Goal: Task Accomplishment & Management: Manage account settings

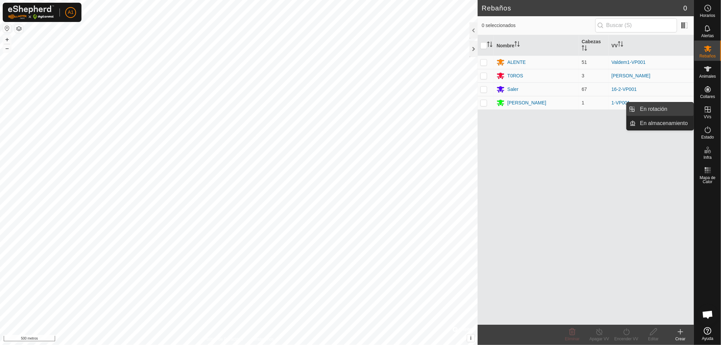
click at [661, 110] on link "En rotación" at bounding box center [665, 109] width 58 height 14
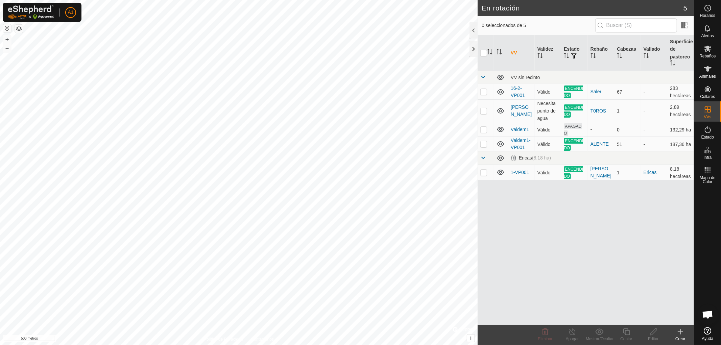
click at [482, 128] on p-checkbox at bounding box center [483, 129] width 7 height 5
click at [544, 338] on font "Eliminar" at bounding box center [545, 339] width 15 height 5
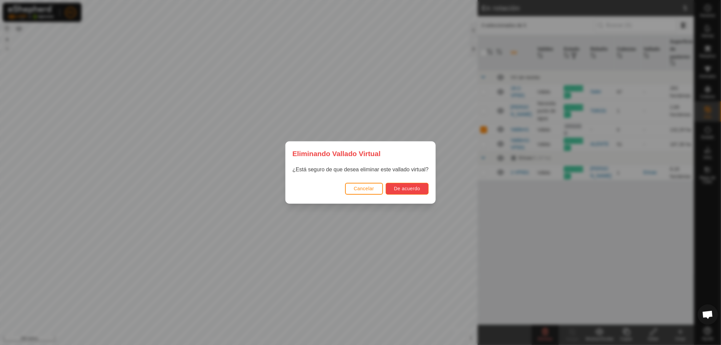
click at [416, 190] on span "De acuerdo" at bounding box center [407, 188] width 26 height 5
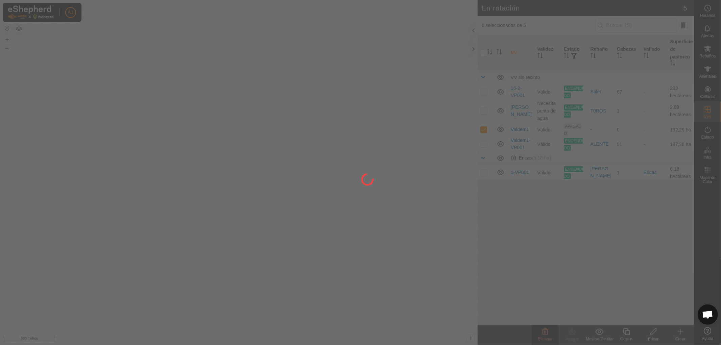
checkbox input "false"
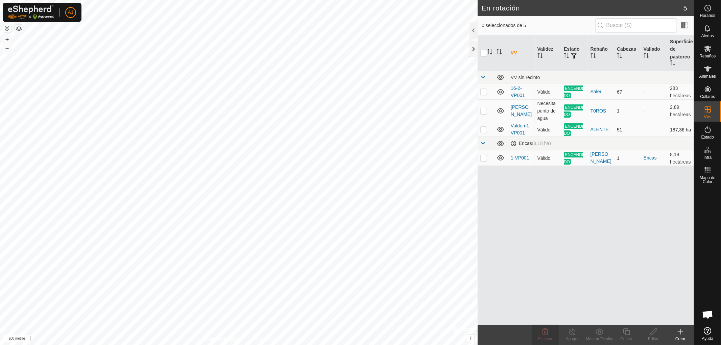
click at [481, 128] on p-checkbox at bounding box center [483, 129] width 7 height 5
checkbox input "true"
click at [629, 334] on icon at bounding box center [626, 331] width 7 height 7
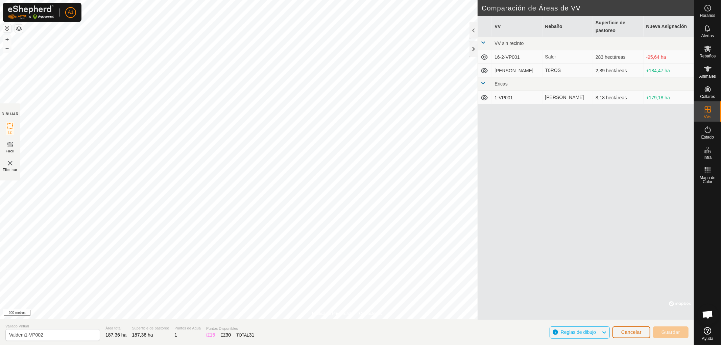
click at [633, 331] on font "Cancelar" at bounding box center [631, 331] width 20 height 5
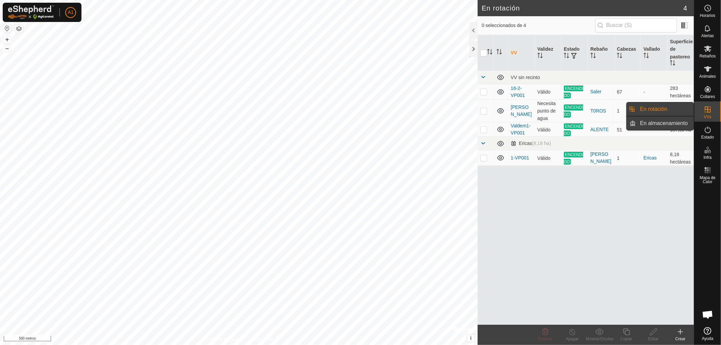
click at [676, 122] on link "En almacenamiento" at bounding box center [665, 124] width 58 height 14
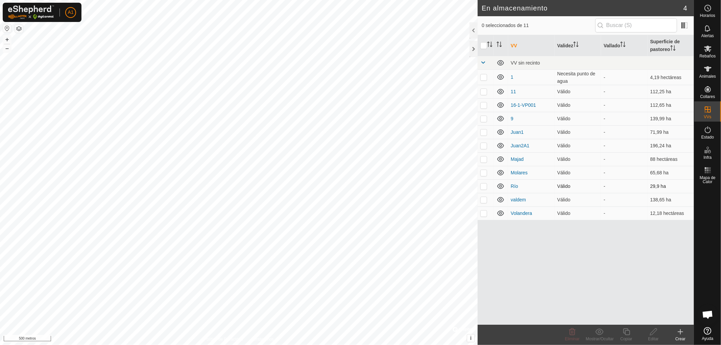
click at [482, 184] on p-checkbox at bounding box center [483, 185] width 7 height 5
checkbox input "true"
click at [482, 76] on p-checkbox at bounding box center [483, 76] width 7 height 5
checkbox input "false"
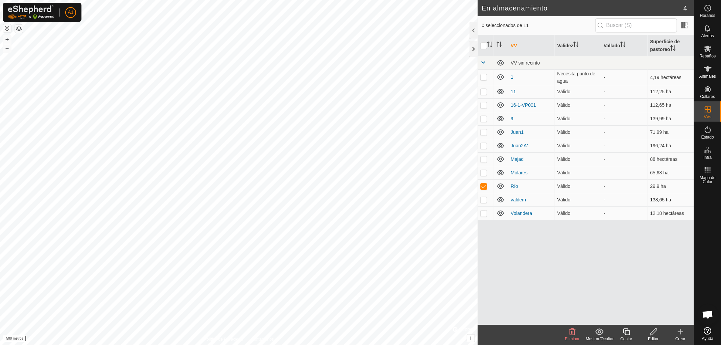
click at [484, 198] on p-checkbox at bounding box center [483, 199] width 7 height 5
checkbox input "true"
click at [484, 184] on p-checkbox at bounding box center [483, 185] width 7 height 5
checkbox input "false"
click at [483, 199] on p-checkbox at bounding box center [483, 199] width 7 height 5
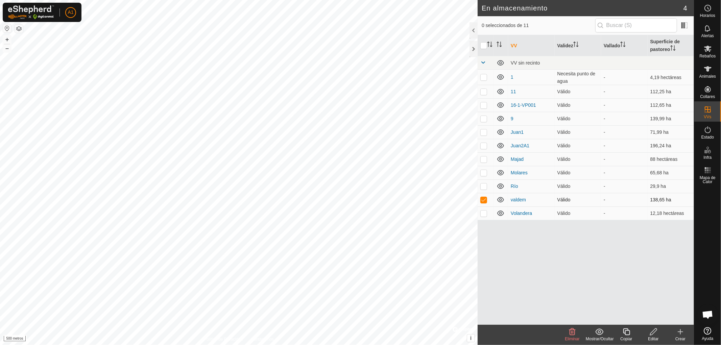
checkbox input "false"
click at [483, 185] on p-checkbox at bounding box center [483, 185] width 7 height 5
click at [597, 337] on font "Mostrar/Ocultar" at bounding box center [600, 339] width 28 height 5
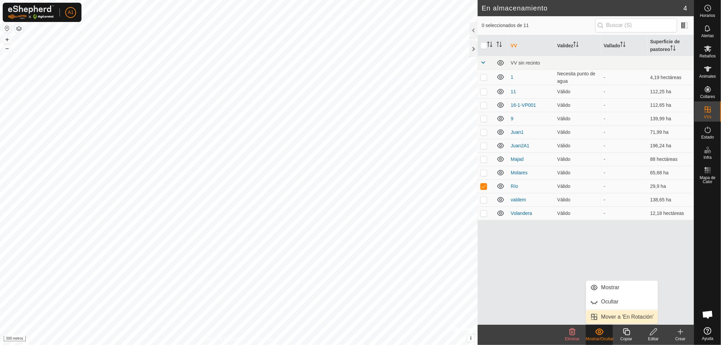
click at [597, 317] on link "Mover a 'En Rotación'" at bounding box center [622, 317] width 72 height 14
checkbox input "false"
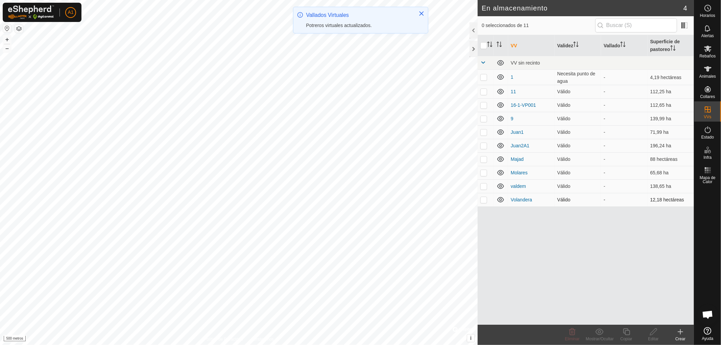
click at [484, 200] on p-checkbox at bounding box center [483, 199] width 7 height 5
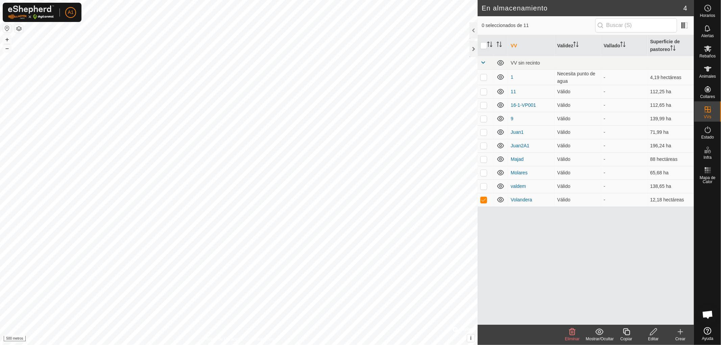
click at [596, 339] on font "Mostrar/Ocultar" at bounding box center [600, 339] width 28 height 5
click at [607, 321] on link "Mover a 'En Rotación'" at bounding box center [622, 317] width 72 height 14
checkbox input "false"
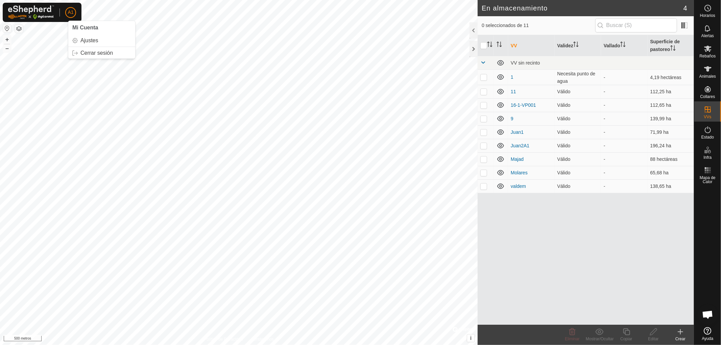
click at [69, 13] on font "A1" at bounding box center [71, 11] width 6 height 5
click at [92, 53] on link "Cerrar sesión" at bounding box center [101, 53] width 67 height 11
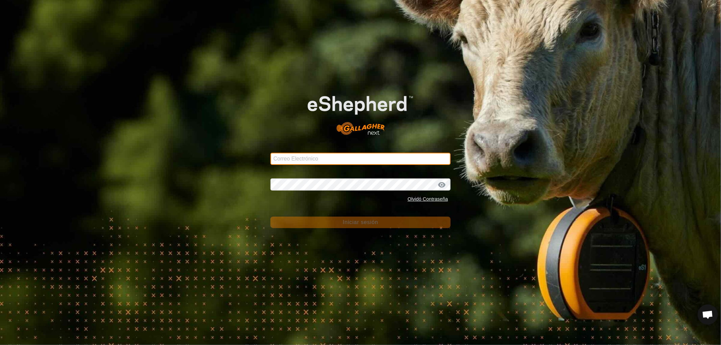
type input "[EMAIL_ADDRESS][DOMAIN_NAME]"
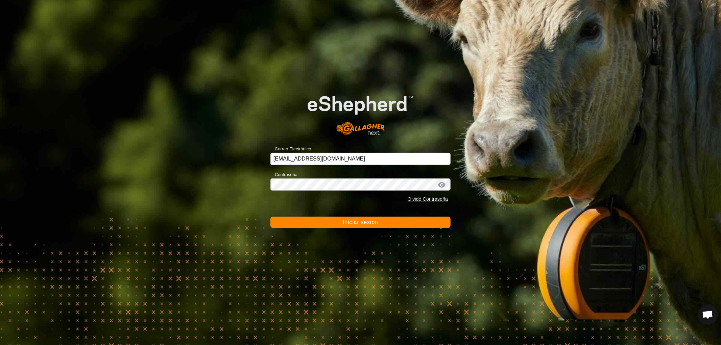
click at [352, 221] on font "Iniciar sesión" at bounding box center [360, 222] width 35 height 6
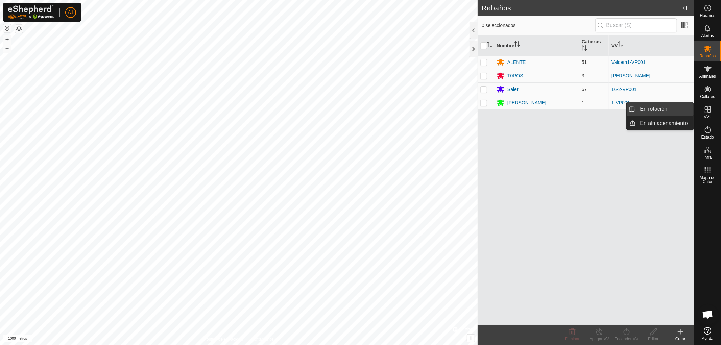
click at [660, 109] on link "En rotación" at bounding box center [665, 109] width 58 height 14
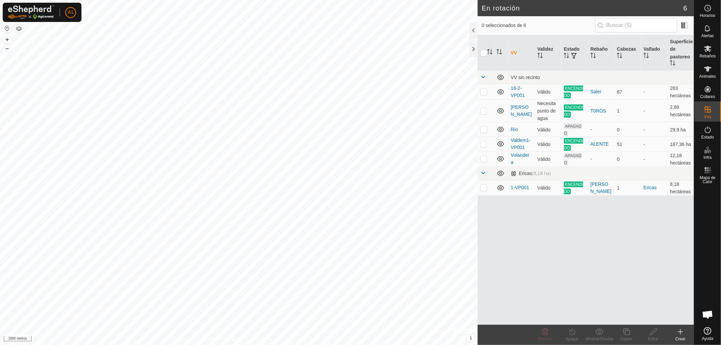
click at [680, 335] on icon at bounding box center [680, 332] width 8 height 8
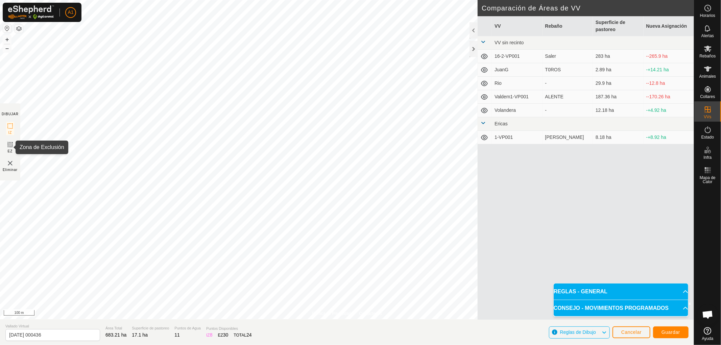
click at [9, 146] on icon at bounding box center [10, 145] width 8 height 8
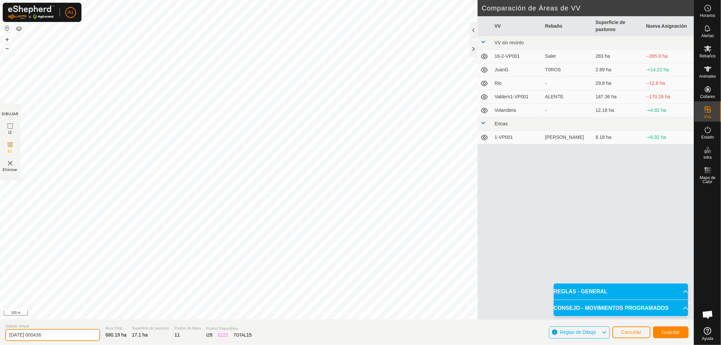
drag, startPoint x: 52, startPoint y: 335, endPoint x: 0, endPoint y: 331, distance: 52.5
click at [0, 331] on section "Vallado Virtual [DATE] 000436 Área Total 680.19 ha Superficie de pastoreo 17.1 …" at bounding box center [347, 332] width 694 height 26
type input "ValdeJoya"
click at [667, 330] on span "Guardar" at bounding box center [670, 331] width 19 height 5
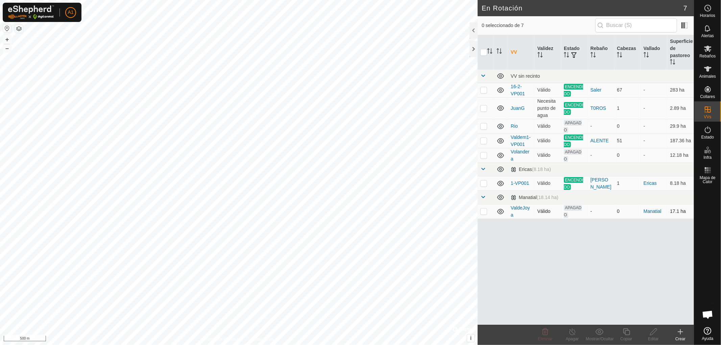
click at [483, 211] on p-checkbox at bounding box center [483, 210] width 7 height 5
click at [484, 211] on p-checkbox at bounding box center [483, 210] width 7 height 5
checkbox input "true"
click at [654, 337] on div "Editar" at bounding box center [653, 339] width 27 height 6
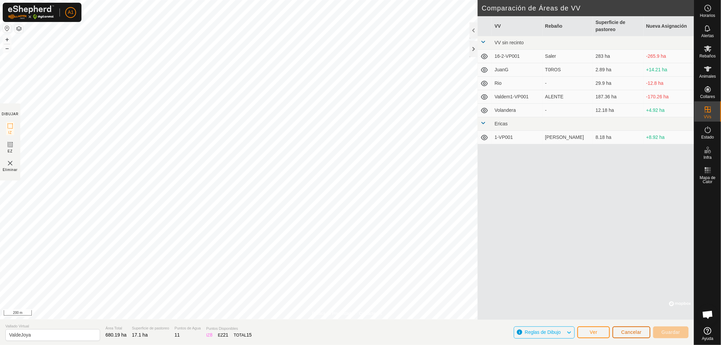
click at [634, 330] on span "Cancelar" at bounding box center [631, 331] width 20 height 5
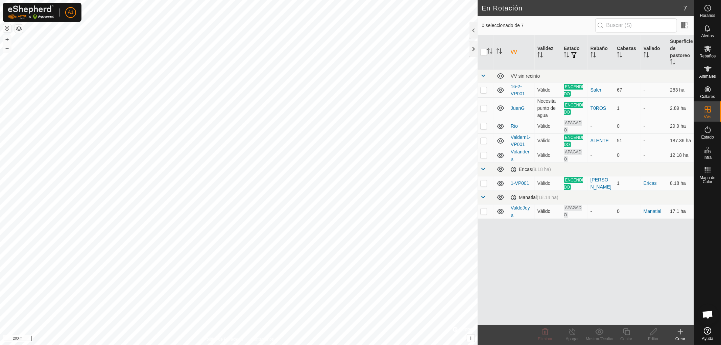
click at [481, 208] on p-tablecheckbox at bounding box center [483, 210] width 7 height 5
click at [483, 212] on p-checkbox at bounding box center [483, 210] width 7 height 5
checkbox input "true"
click at [652, 337] on div "Editar" at bounding box center [653, 339] width 27 height 6
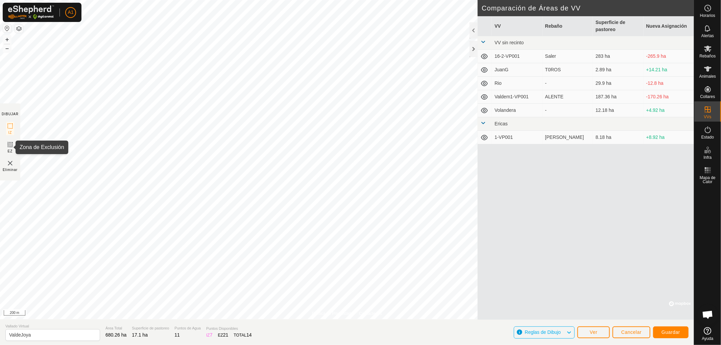
click at [9, 144] on icon at bounding box center [10, 145] width 8 height 8
click at [673, 331] on span "Guardar" at bounding box center [670, 331] width 19 height 5
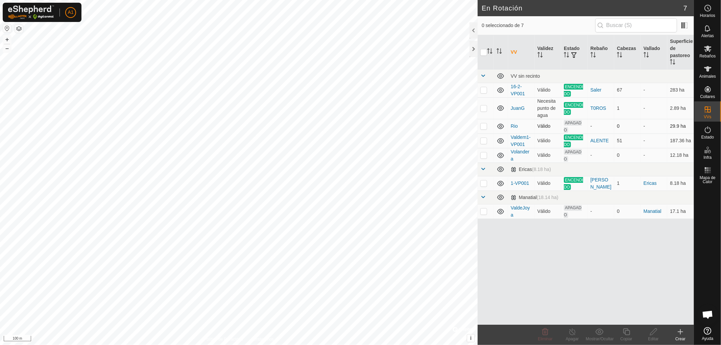
click at [482, 126] on p-checkbox at bounding box center [483, 125] width 7 height 5
checkbox input "true"
click at [483, 156] on p-checkbox at bounding box center [483, 154] width 7 height 5
checkbox input "true"
click at [606, 337] on div "Mostrar/Ocultar" at bounding box center [599, 339] width 27 height 6
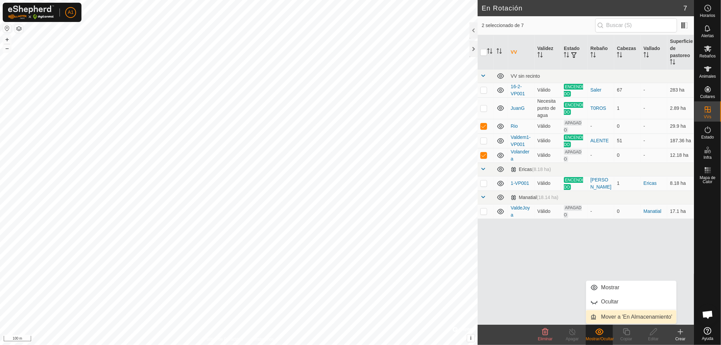
click at [607, 318] on link "Mover a 'En Almacenamiento'" at bounding box center [631, 317] width 90 height 14
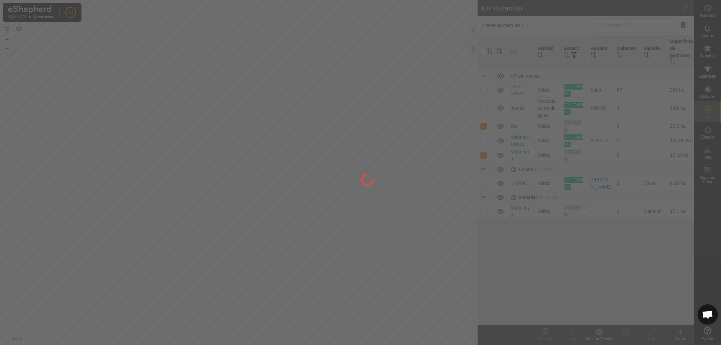
checkbox input "false"
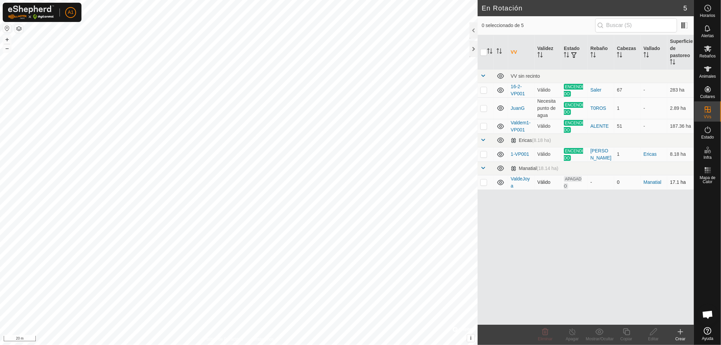
click at [481, 180] on p-checkbox at bounding box center [483, 181] width 7 height 5
checkbox input "true"
click at [656, 337] on div "Editar" at bounding box center [653, 339] width 27 height 6
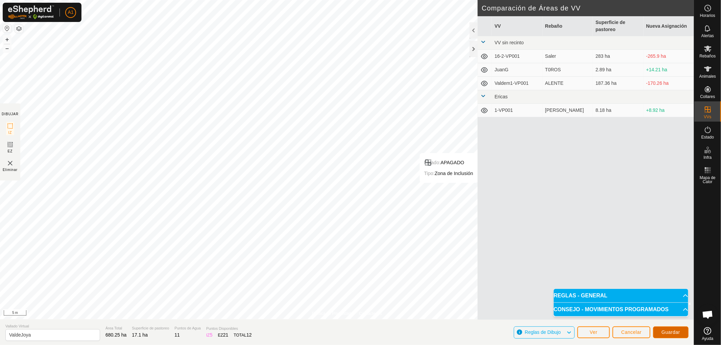
click at [675, 332] on span "Guardar" at bounding box center [670, 331] width 19 height 5
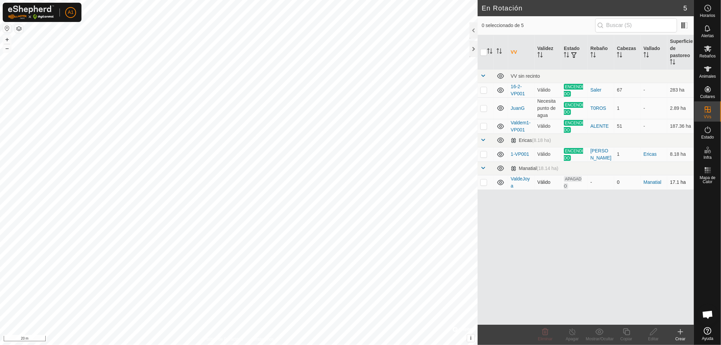
click at [484, 183] on p-checkbox at bounding box center [483, 181] width 7 height 5
checkbox input "true"
click at [653, 338] on div "Editar" at bounding box center [653, 339] width 27 height 6
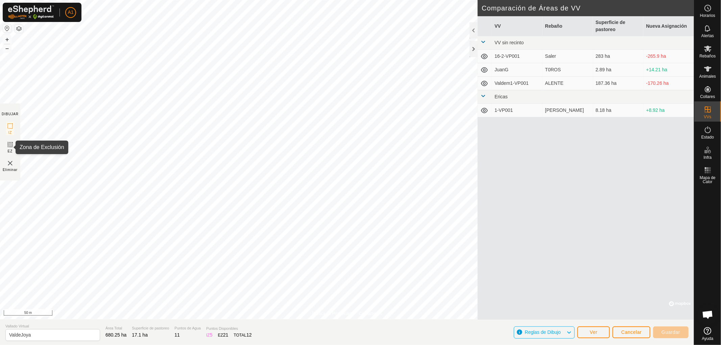
click at [10, 146] on icon at bounding box center [10, 145] width 4 height 4
click at [10, 127] on icon at bounding box center [10, 126] width 8 height 8
click at [10, 143] on icon at bounding box center [10, 145] width 8 height 8
click at [8, 125] on icon at bounding box center [10, 126] width 8 height 8
click at [8, 144] on icon at bounding box center [10, 145] width 4 height 4
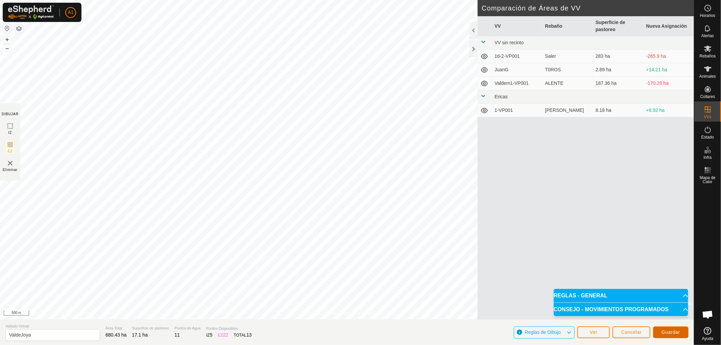
click at [674, 335] on span "Guardar" at bounding box center [670, 331] width 19 height 5
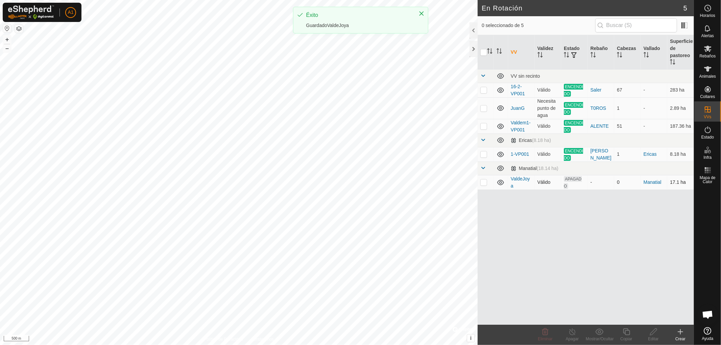
click at [482, 182] on p-checkbox at bounding box center [483, 181] width 7 height 5
checkbox input "true"
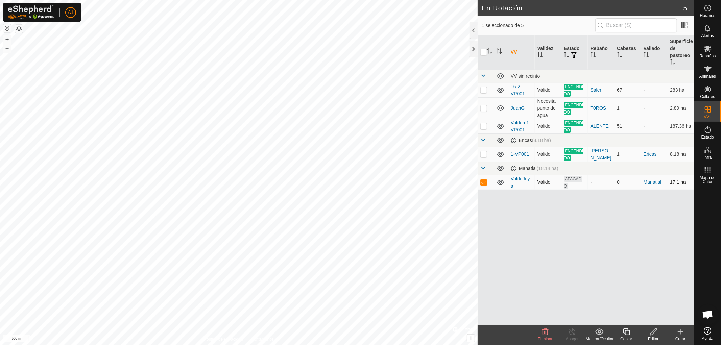
click at [287, 137] on div "A1 Horarios Alertas Rebaños Animales Collares VVs Estado Infra Mapa de Calor Ay…" at bounding box center [360, 172] width 721 height 345
click at [484, 167] on span at bounding box center [482, 167] width 5 height 5
click at [484, 168] on span at bounding box center [482, 167] width 5 height 5
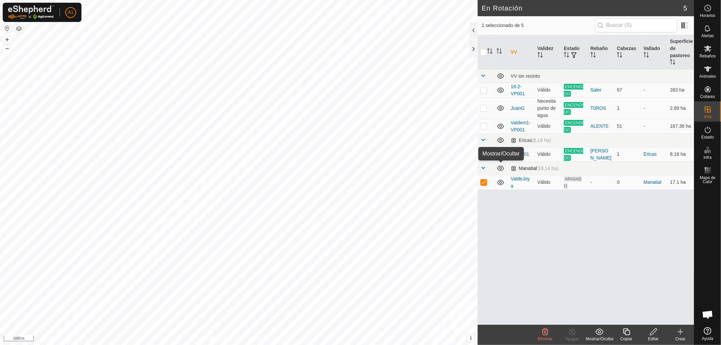
click at [501, 169] on icon at bounding box center [500, 168] width 7 height 5
click at [501, 169] on icon at bounding box center [500, 168] width 8 height 8
click at [484, 180] on p-checkbox at bounding box center [483, 181] width 7 height 5
checkbox input "false"
click at [483, 154] on p-checkbox at bounding box center [483, 153] width 7 height 5
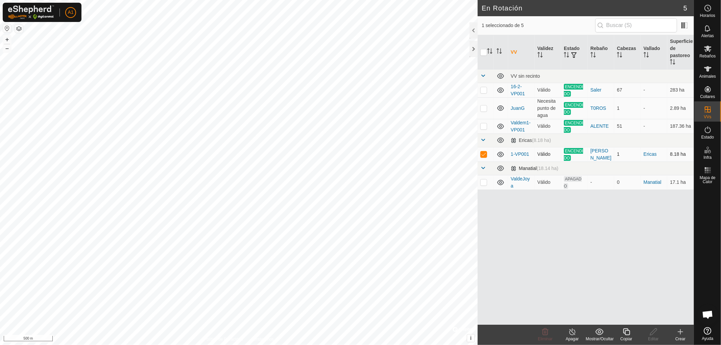
click at [483, 154] on p-checkbox at bounding box center [483, 153] width 7 height 5
checkbox input "false"
click at [484, 127] on p-checkbox at bounding box center [483, 125] width 7 height 5
checkbox input "false"
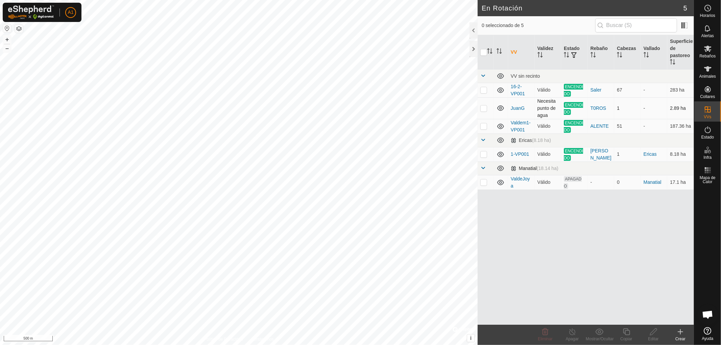
click at [482, 107] on p-checkbox at bounding box center [483, 107] width 7 height 5
checkbox input "false"
click at [484, 91] on p-checkbox at bounding box center [483, 89] width 7 height 5
checkbox input "true"
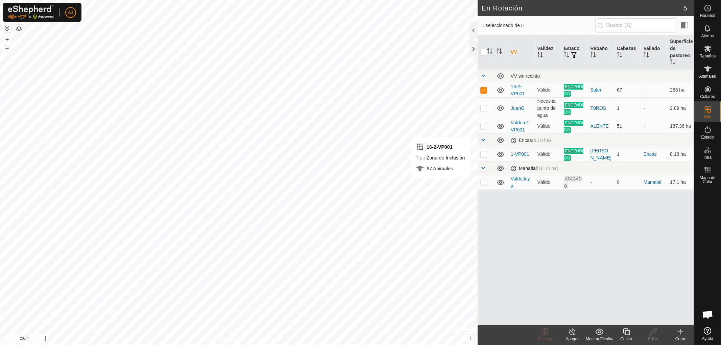
click at [624, 335] on icon at bounding box center [626, 332] width 8 height 8
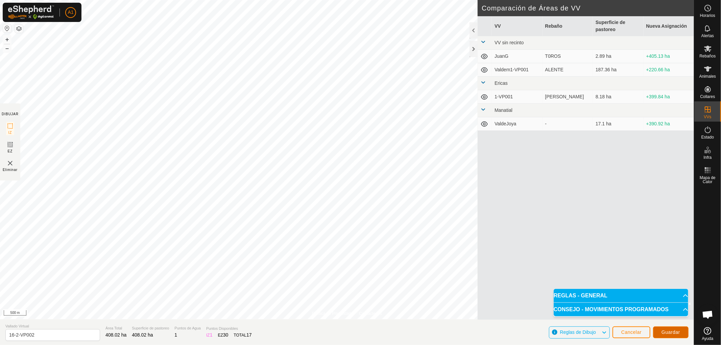
click at [678, 330] on span "Guardar" at bounding box center [670, 331] width 19 height 5
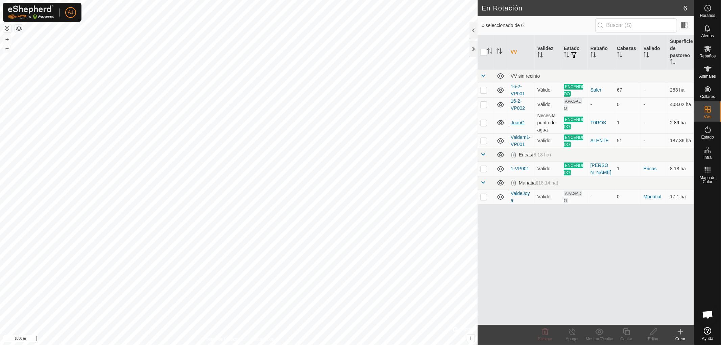
click at [518, 123] on link "JuanG" at bounding box center [518, 122] width 14 height 5
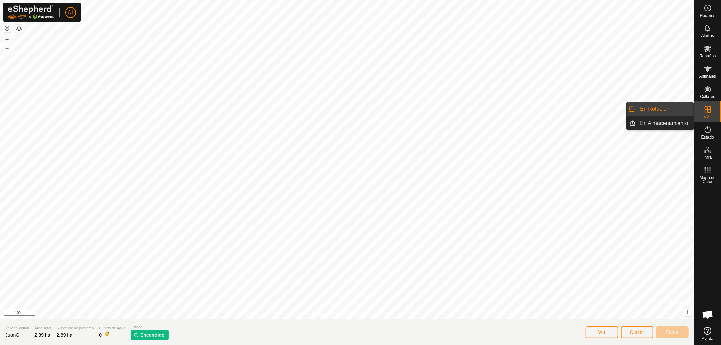
click at [708, 108] on icon at bounding box center [708, 109] width 8 height 8
click at [665, 107] on link "En Rotación" at bounding box center [665, 109] width 58 height 14
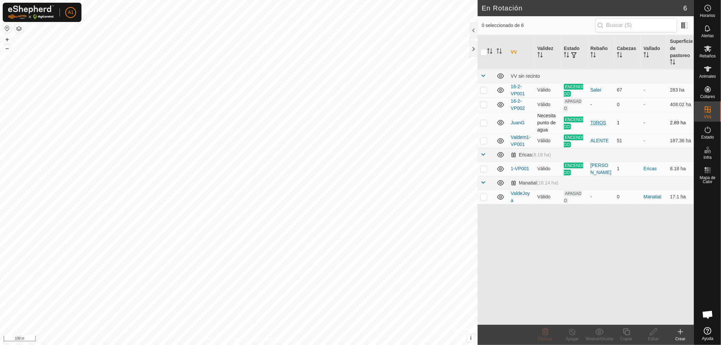
click at [601, 122] on div "T0ROS" at bounding box center [600, 122] width 21 height 7
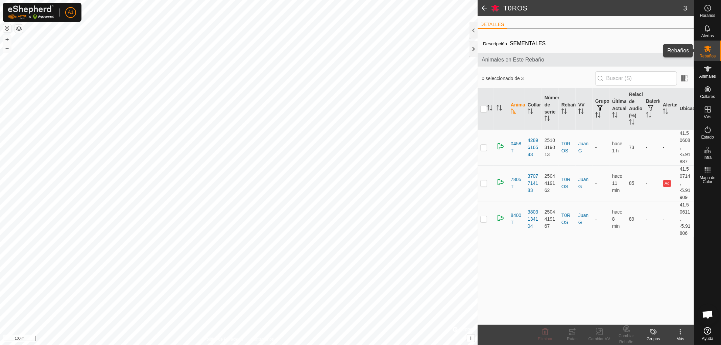
click at [706, 54] on span "Rebaños" at bounding box center [707, 56] width 16 height 4
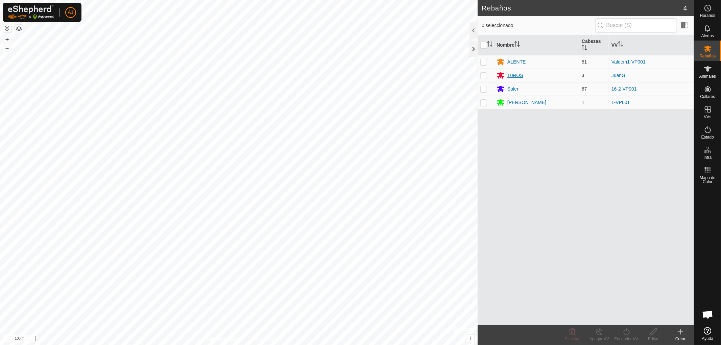
click at [513, 75] on div "T0ROS" at bounding box center [515, 75] width 16 height 7
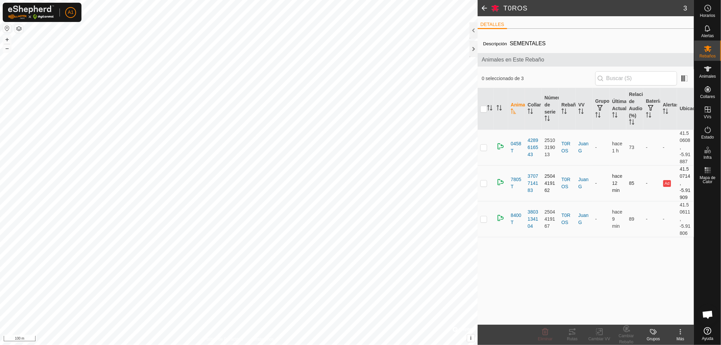
click at [482, 183] on p-checkbox at bounding box center [483, 182] width 7 height 5
checkbox input "false"
click at [705, 51] on icon at bounding box center [707, 49] width 7 height 6
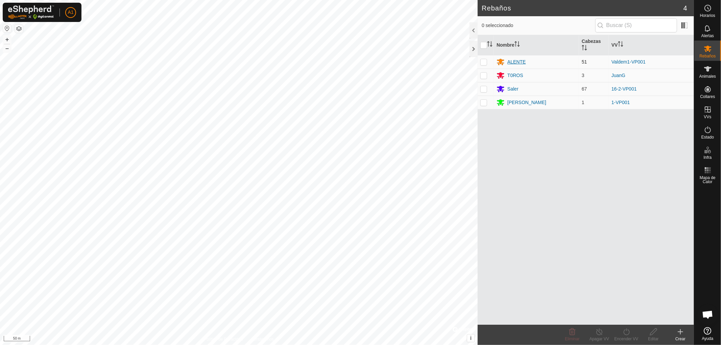
click at [513, 59] on div "ALENTE" at bounding box center [516, 61] width 18 height 7
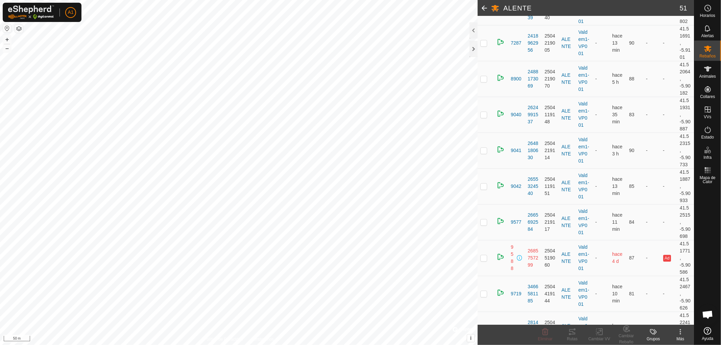
scroll to position [1583, 0]
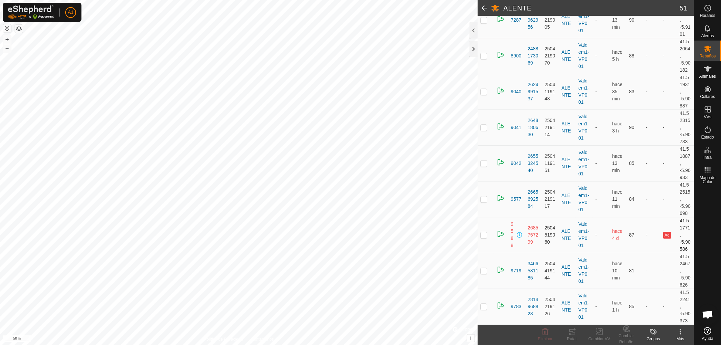
click at [485, 235] on p-checkbox at bounding box center [483, 234] width 7 height 5
click at [483, 235] on p-checkbox at bounding box center [483, 234] width 7 height 5
click at [482, 236] on p-checkbox at bounding box center [483, 234] width 7 height 5
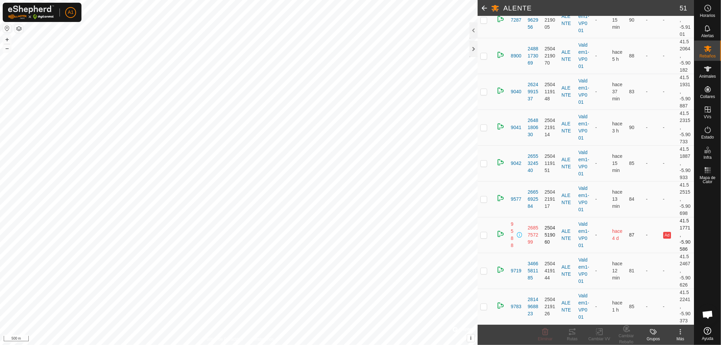
checkbox input "true"
